Goal: Ask a question

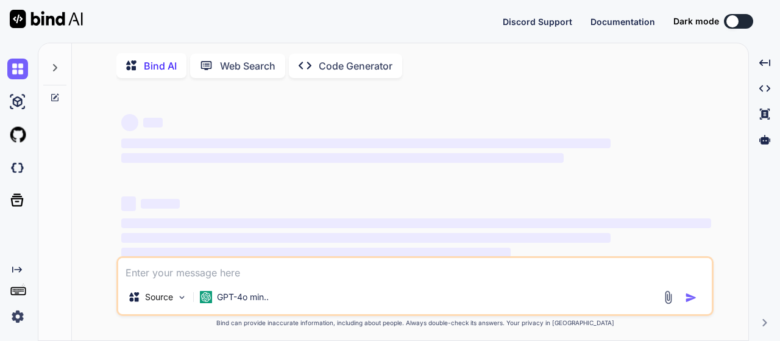
type textarea "x"
click at [344, 282] on div "Source GPT-4o min.." at bounding box center [414, 286] width 597 height 60
click at [338, 274] on textarea at bounding box center [415, 269] width 594 height 22
type textarea "ع"
type textarea "x"
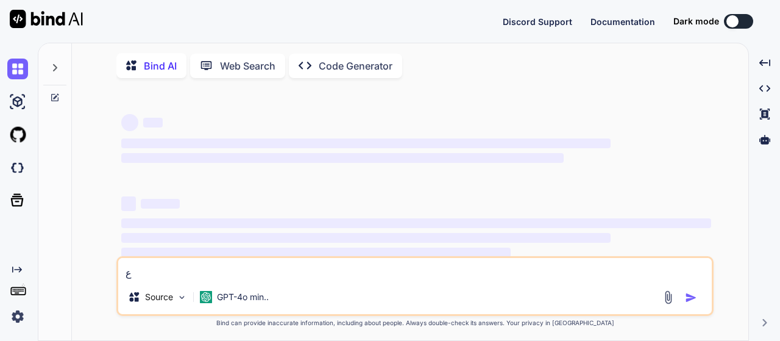
type textarea "[DEMOGRAPHIC_DATA]"
type textarea "x"
type textarea "عاو"
type textarea "x"
type textarea "عاوز"
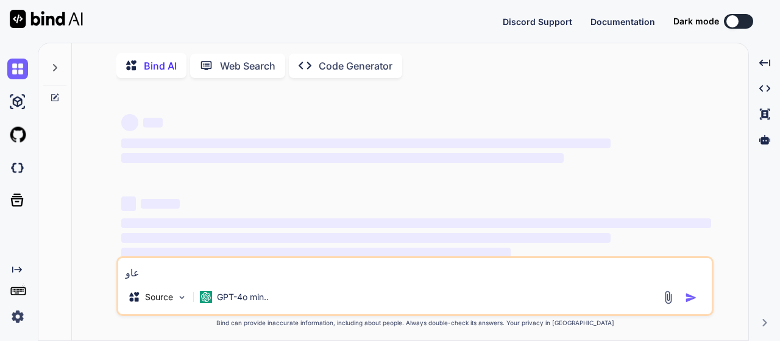
type textarea "x"
type textarea "عاوز"
type textarea "x"
type textarea "عاوز ك"
type textarea "x"
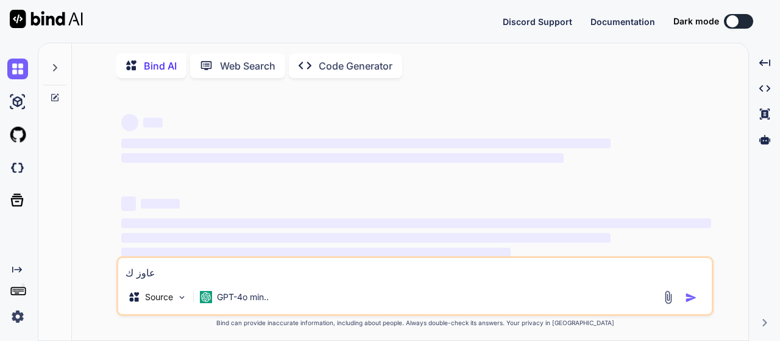
type textarea "عاوز كل"
type textarea "x"
type textarea "عاوز كل"
type textarea "x"
type textarea "عاوز كل ح"
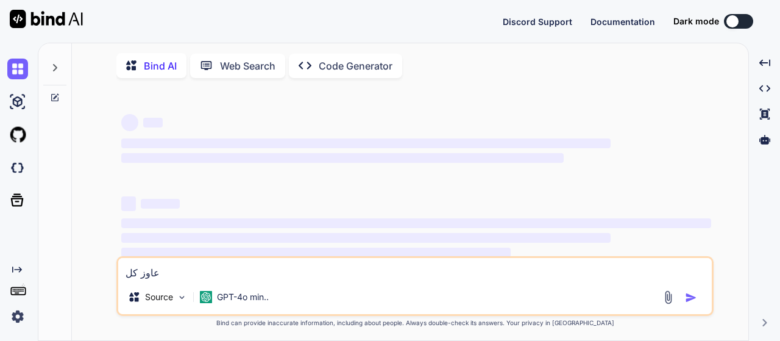
type textarea "x"
type textarea "عاوز كل حا"
type textarea "x"
type textarea "عاوز كل حاج"
type textarea "x"
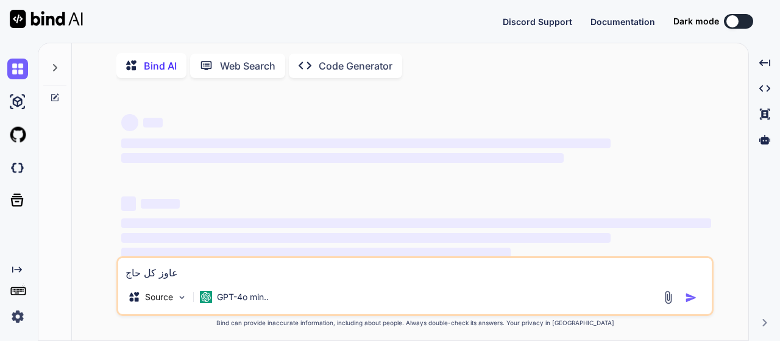
type textarea "عاوز كل حا"
type textarea "x"
type textarea "عاوز كل حاج"
type textarea "x"
type textarea "عاوز كل حاجه"
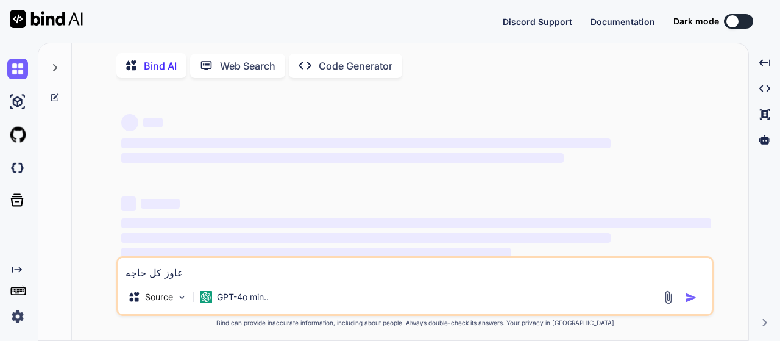
type textarea "x"
type textarea "عاوز كل حاجه"
type textarea "x"
type textarea "عاوز كل حاجه ت"
type textarea "x"
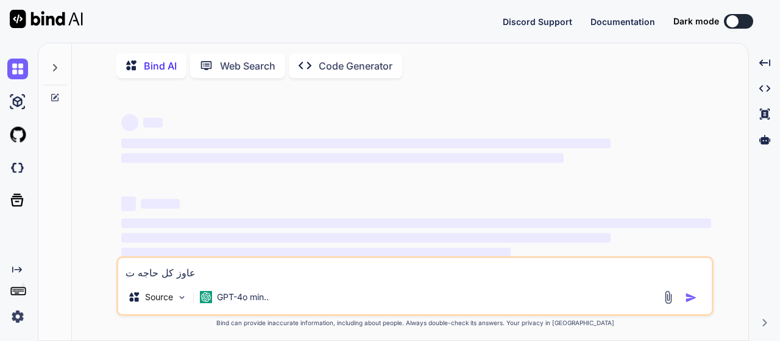
type textarea "عاوز كل حاجه تب"
type textarea "x"
type textarea "عاوز كل حاجه تبق"
type textarea "x"
type textarea "عاوز كل حاجه تبقي"
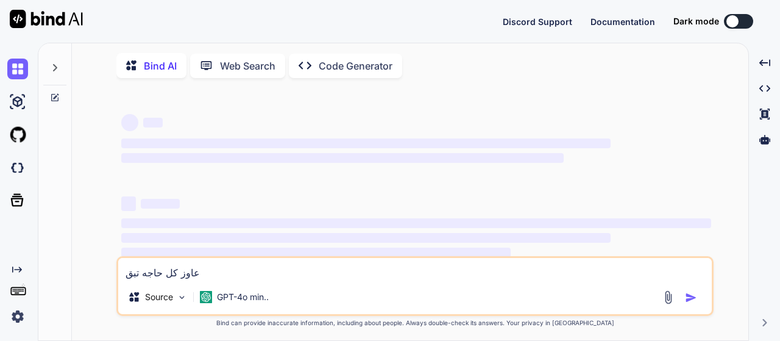
type textarea "x"
type textarea "عاوز كل حاجه تبقي"
type textarea "x"
type textarea "عاوز كل حاجه تبقي ح"
type textarea "x"
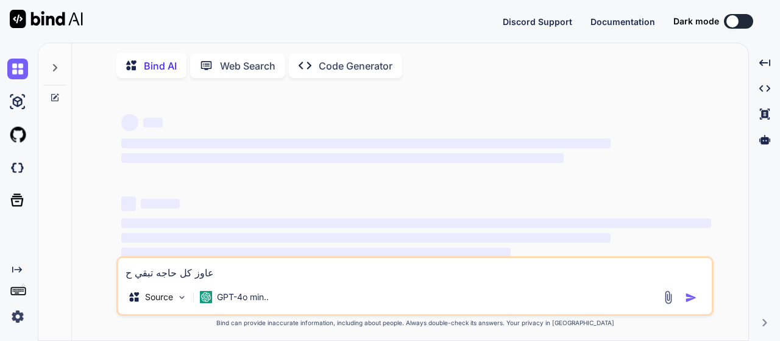
type textarea "عاوز كل حاجه تبقي حق"
type textarea "x"
type textarea "عاوز كل حاجه تبقي حقي"
type textarea "x"
type textarea "عاوز كل حاجه تبقي حقيق"
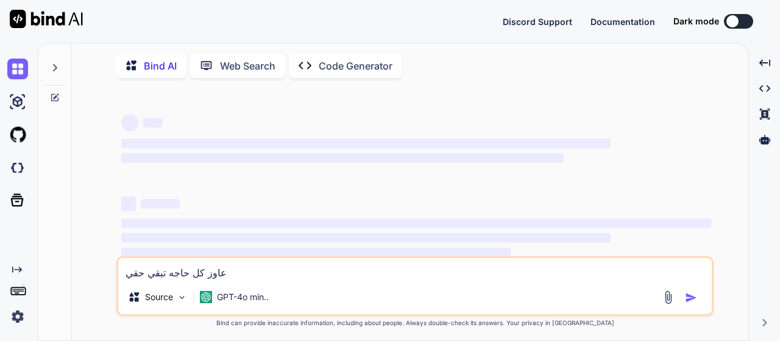
type textarea "x"
type textarea "عاوز كل حاجه تبقي حقيقي"
type textarea "x"
type textarea "عاوز كل حاجه تبقي حقيقيه"
type textarea "x"
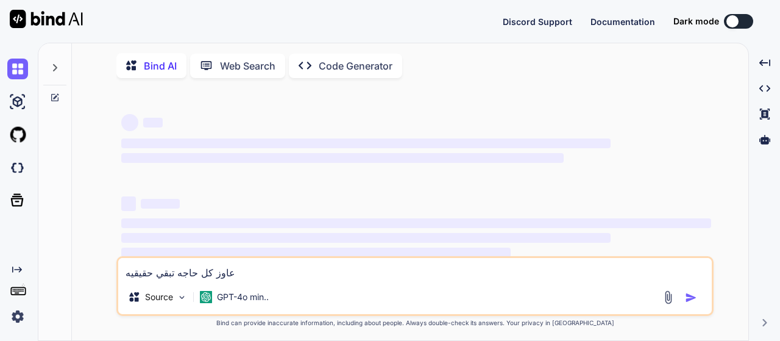
type textarea "عاوز كل حاجه تبقي حقيقيه"
type textarea "x"
type textarea "عاوز كل حاجه تبقي حقيقيه م"
type textarea "x"
type textarea "عاوز كل حاجه تبقي حقيقيه مش"
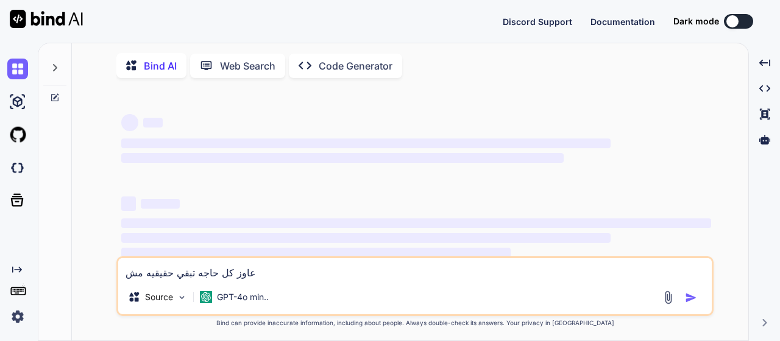
type textarea "x"
type textarea "عاوز كل حاجه تبقي حقيقيه مش"
type textarea "x"
type textarea "عاوز كل حاجه تبقي حقيقيه مش ح"
type textarea "x"
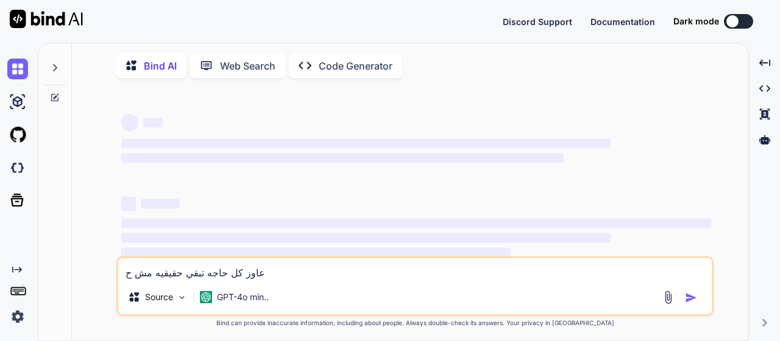
type textarea "عاوز كل حاجه تبقي حقيقيه مش حا"
type textarea "x"
type textarea "عاوز كل حاجه تبقي حقيقيه مش حاج"
type textarea "x"
type textarea "عاوز كل حاجه تبقي حقيقيه مش حاجا"
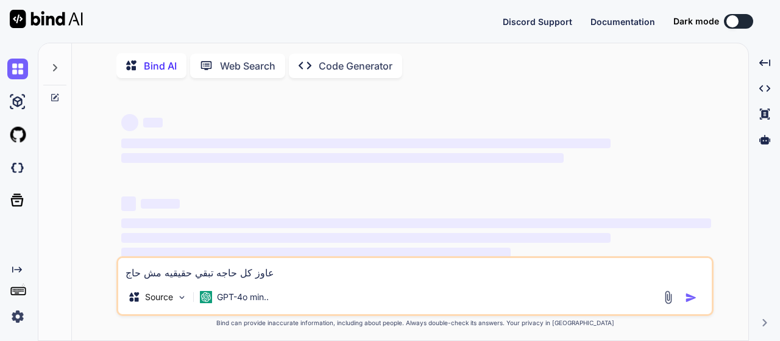
type textarea "x"
type textarea "عاوز كل حاجه تبقي حقيقيه مش حاجات"
type textarea "x"
type textarea "عاوز كل حاجه تبقي حقيقيه مش حاجات"
type textarea "x"
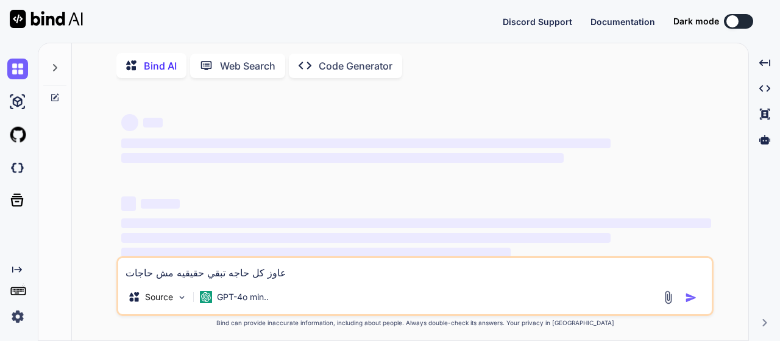
type textarea "عاوز كل حاجه تبقي حقيقيه مش حاجات ث"
type textarea "x"
type textarea "عاوز كل حاجه تبقي حقيقيه مش حاجات ثا"
type textarea "x"
type textarea "عاوز كل حاجه تبقي حقيقيه مش حاجات ثاب"
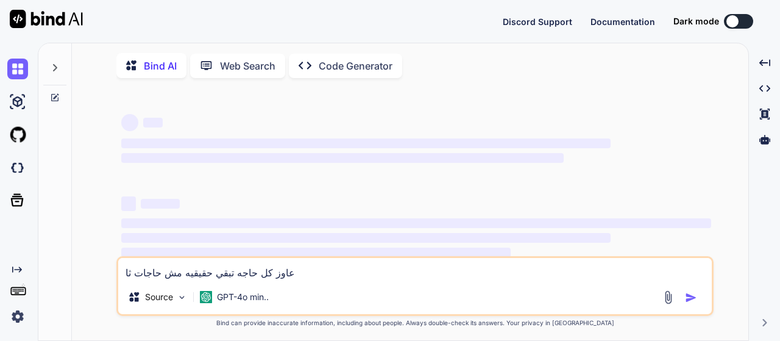
type textarea "x"
type textarea "عاوز كل حاجه تبقي حقيقيه مش حاجات ثابت"
type textarea "x"
type textarea "عاوز كل حاجه تبقي حقيقيه مش حاجات ثابته"
type textarea "x"
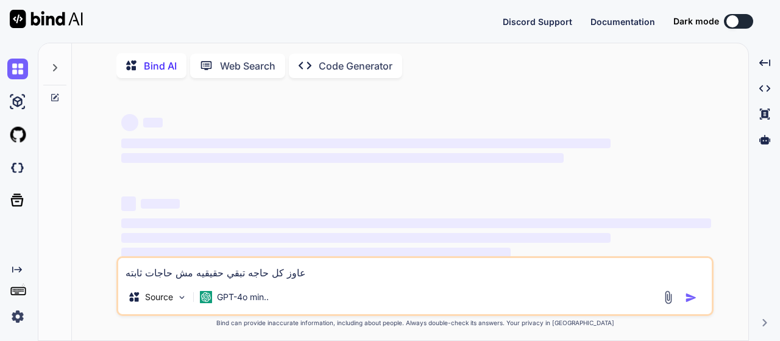
type textarea "عاوز كل حاجه تبقي حقيقيه مش حاجات ثابته"
type textarea "x"
paste textarea "<!LOREMIP dolo> <sita cons="ad" eli="sed"> <doei> <temp incidid="UTL-2" /> <etd…"
type textarea "lore ip dolo sita consec ad elits doeiu <!TEMPORI utla> <etdo magn="al" eni="ad…"
type textarea "x"
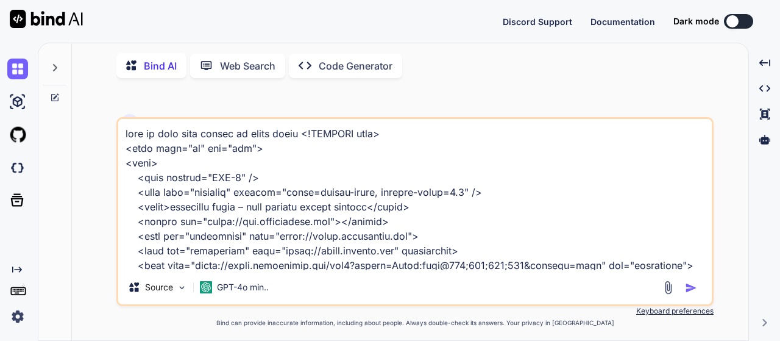
scroll to position [55727, 0]
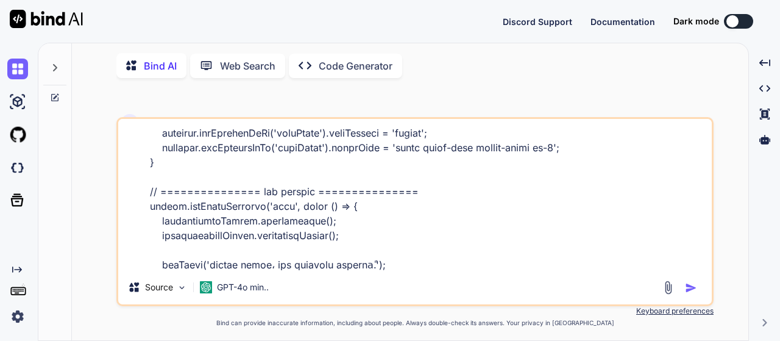
type textarea "lore ip dolo sita consec ad elits doeiu <!TEMPORI utla> <etdo magn="al" eni="ad…"
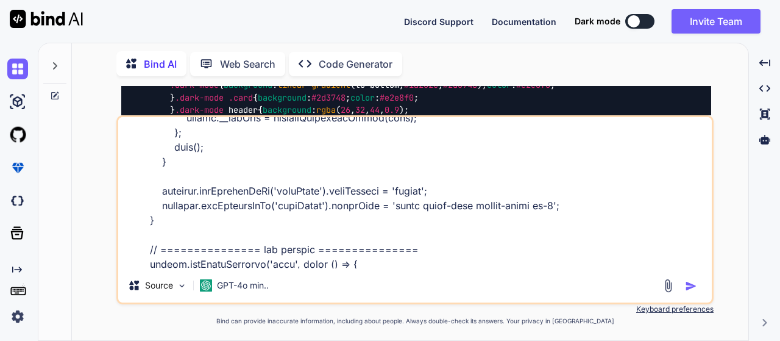
scroll to position [55607, 0]
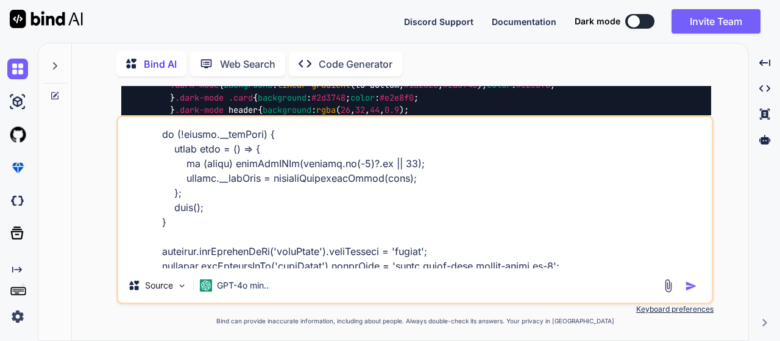
click at [692, 285] on img "button" at bounding box center [691, 286] width 12 height 12
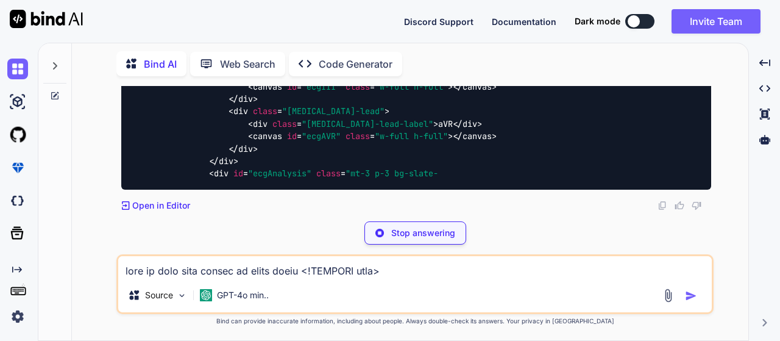
scroll to position [42339, 0]
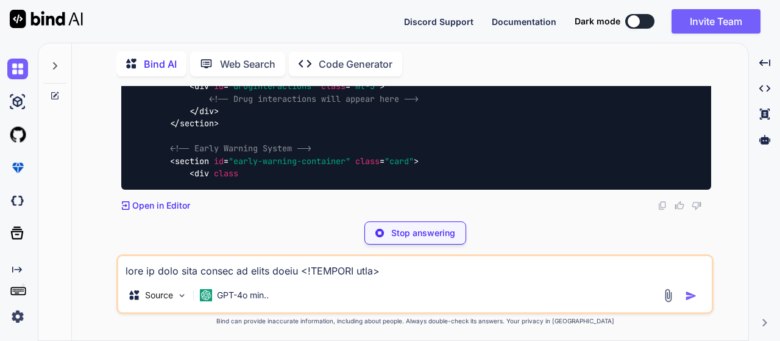
type textarea "x"
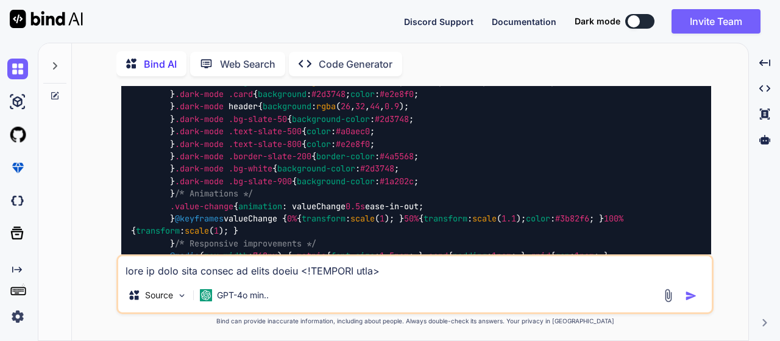
scroll to position [39028, 0]
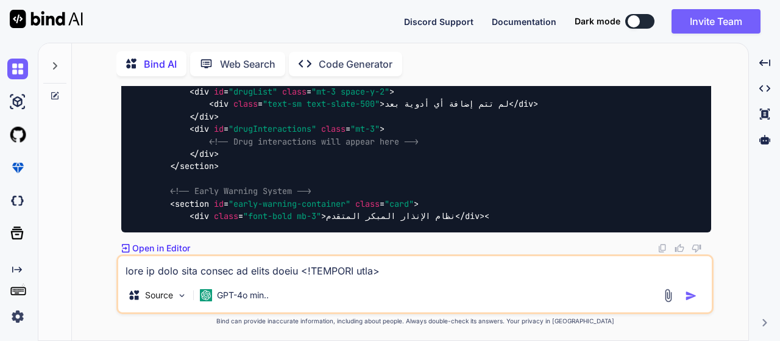
scroll to position [43478, 0]
click at [178, 247] on p "Open in Editor" at bounding box center [161, 248] width 58 height 12
click at [157, 244] on p "Open in Editor" at bounding box center [161, 248] width 58 height 12
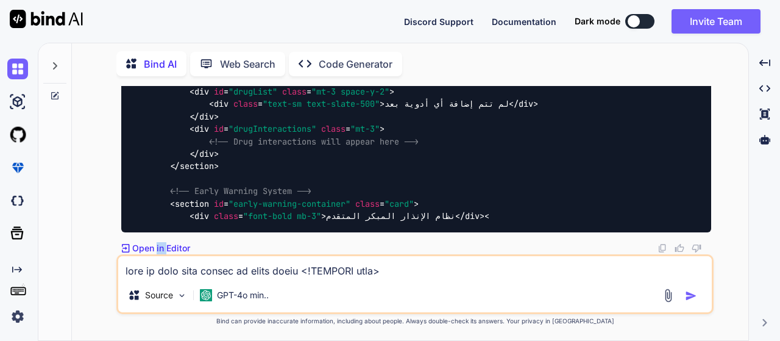
click at [157, 244] on p "Open in Editor" at bounding box center [161, 248] width 58 height 12
click at [259, 198] on span ""early-warning-container"" at bounding box center [290, 203] width 122 height 11
click at [208, 210] on span "div" at bounding box center [201, 215] width 15 height 11
click at [13, 99] on img at bounding box center [17, 101] width 21 height 21
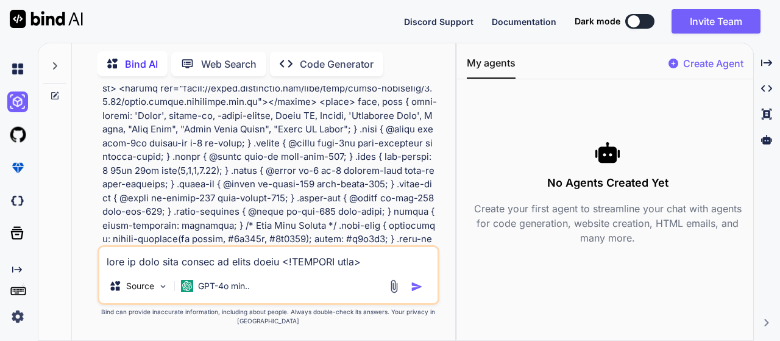
scroll to position [66895, 0]
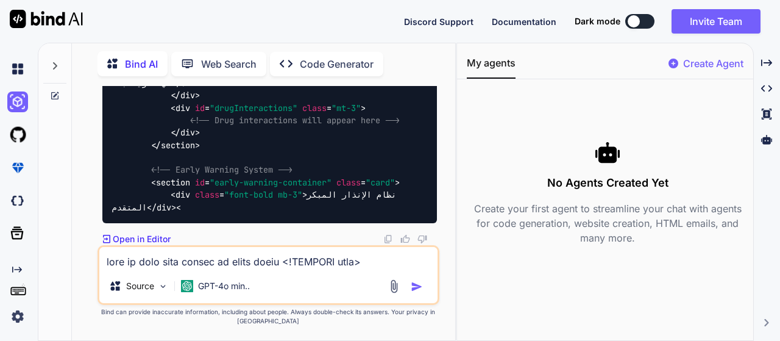
click at [500, 94] on div "No Agents Created Yet Create your first agent to streamline your chat with agen…" at bounding box center [607, 192] width 281 height 207
click at [575, 124] on div "No Agents Created Yet Create your first agent to streamline your chat with agen…" at bounding box center [607, 192] width 281 height 207
